Goal: Check status: Check status

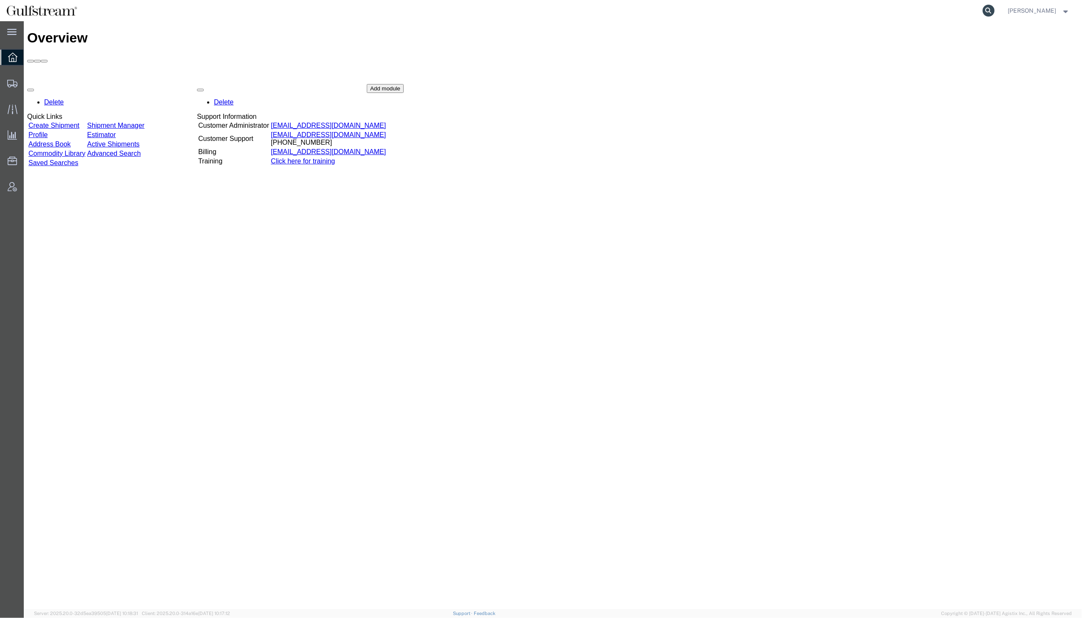
drag, startPoint x: 1001, startPoint y: 8, endPoint x: 851, endPoint y: 17, distance: 149.7
click at [994, 8] on icon at bounding box center [989, 11] width 12 height 12
click at [853, 12] on input "search" at bounding box center [854, 10] width 258 height 20
paste input "884692544185"
type input "884692544185"
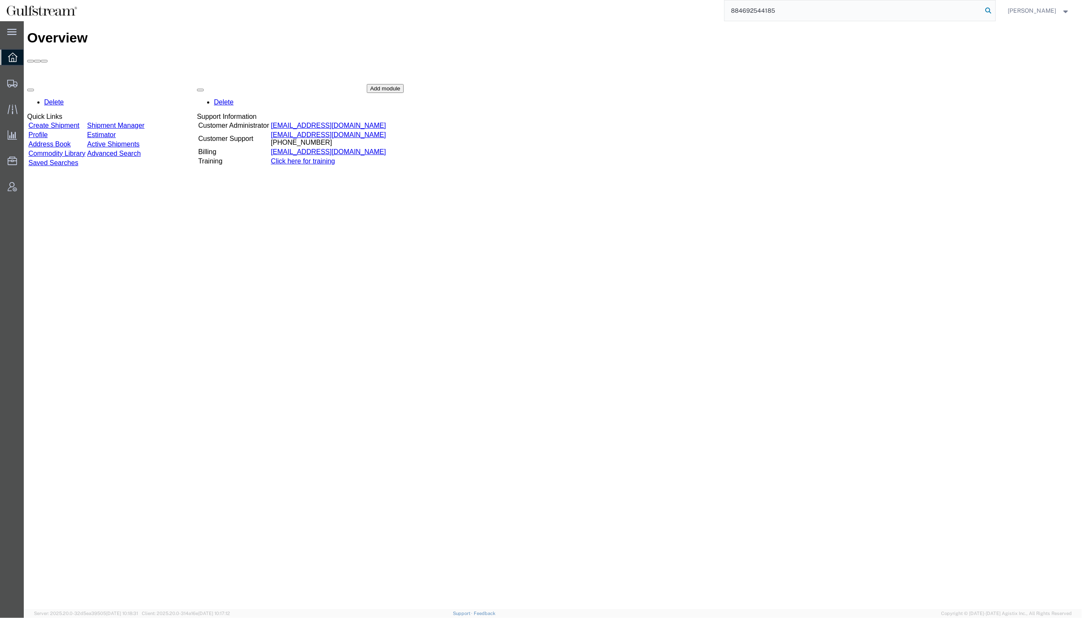
click at [994, 10] on icon at bounding box center [989, 11] width 12 height 12
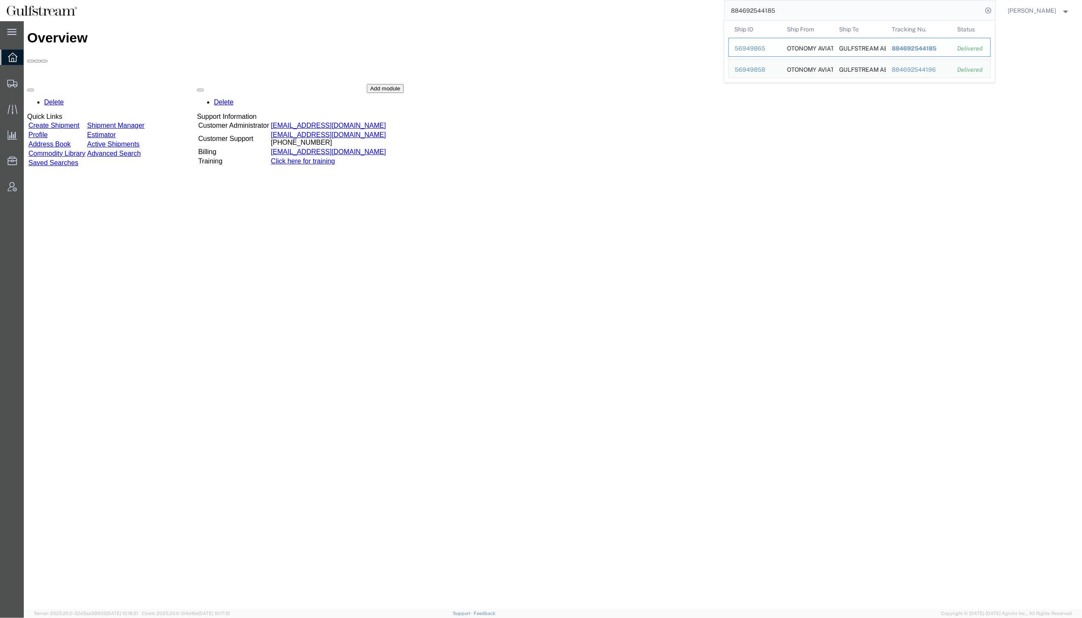
click at [926, 48] on span "884692544185" at bounding box center [913, 48] width 45 height 7
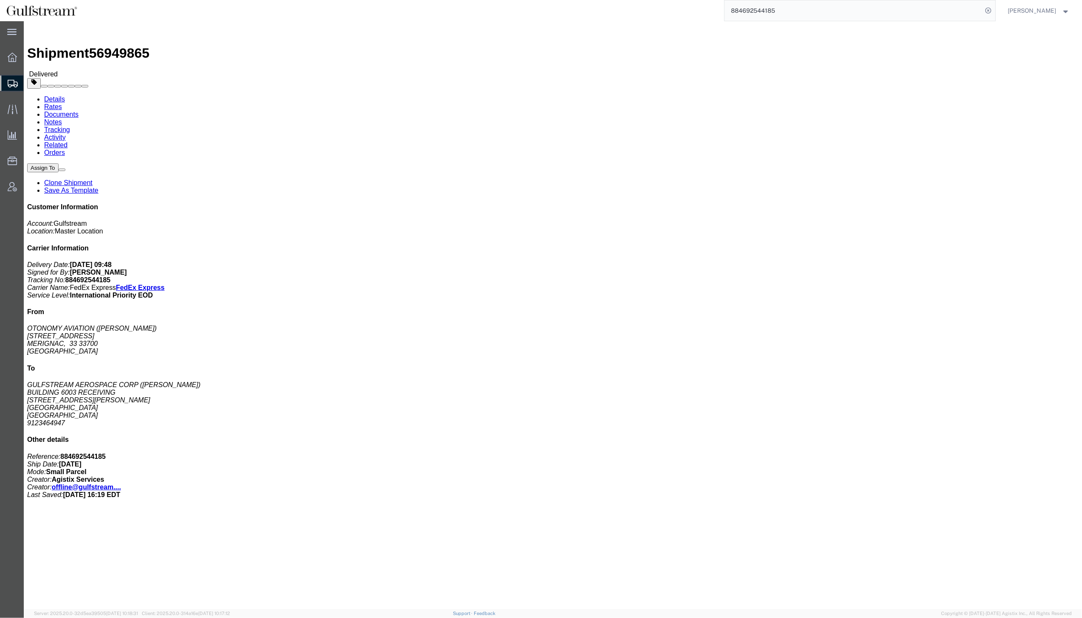
click link "Rates"
